Goal: Navigation & Orientation: Find specific page/section

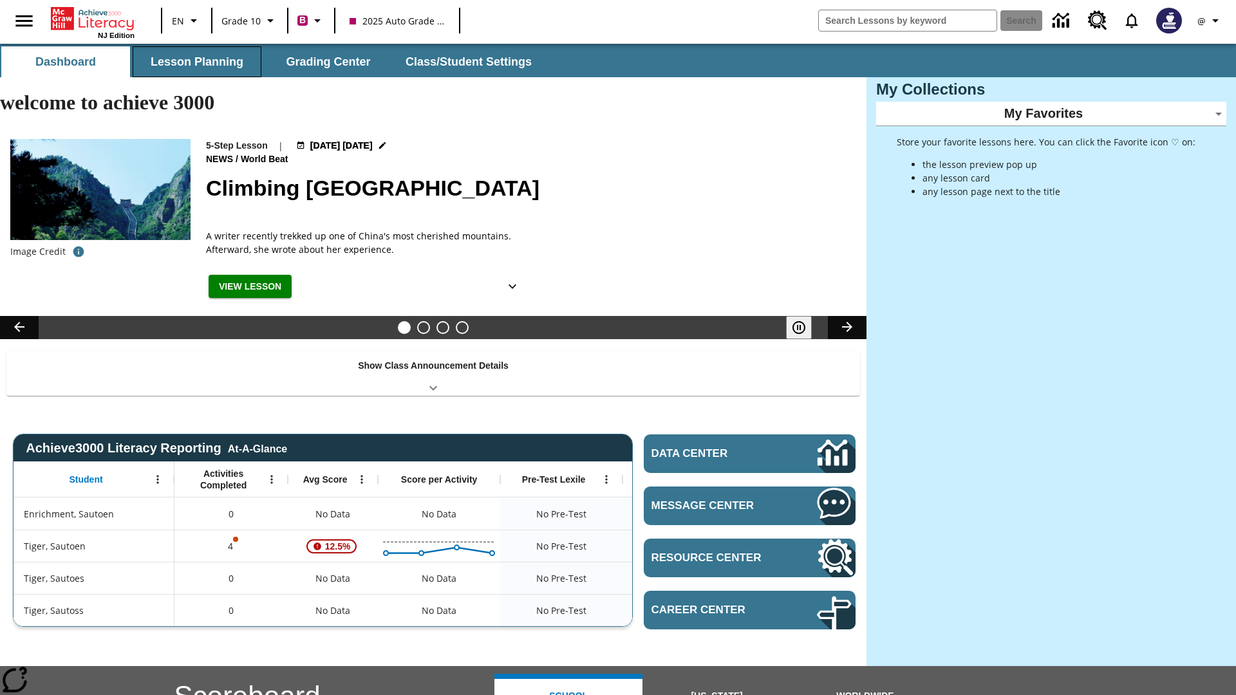
click at [197, 62] on button "Lesson Planning" at bounding box center [197, 61] width 129 height 31
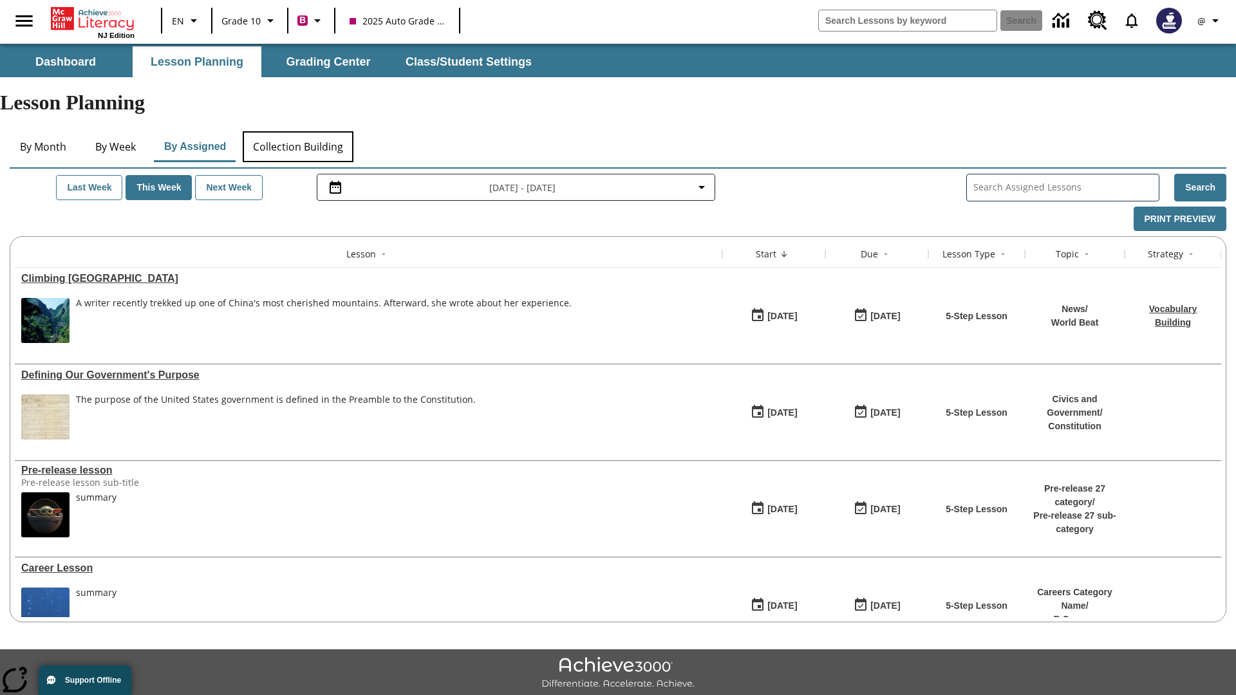
click at [297, 131] on button "Collection Building" at bounding box center [298, 146] width 111 height 31
